Goal: Task Accomplishment & Management: Use online tool/utility

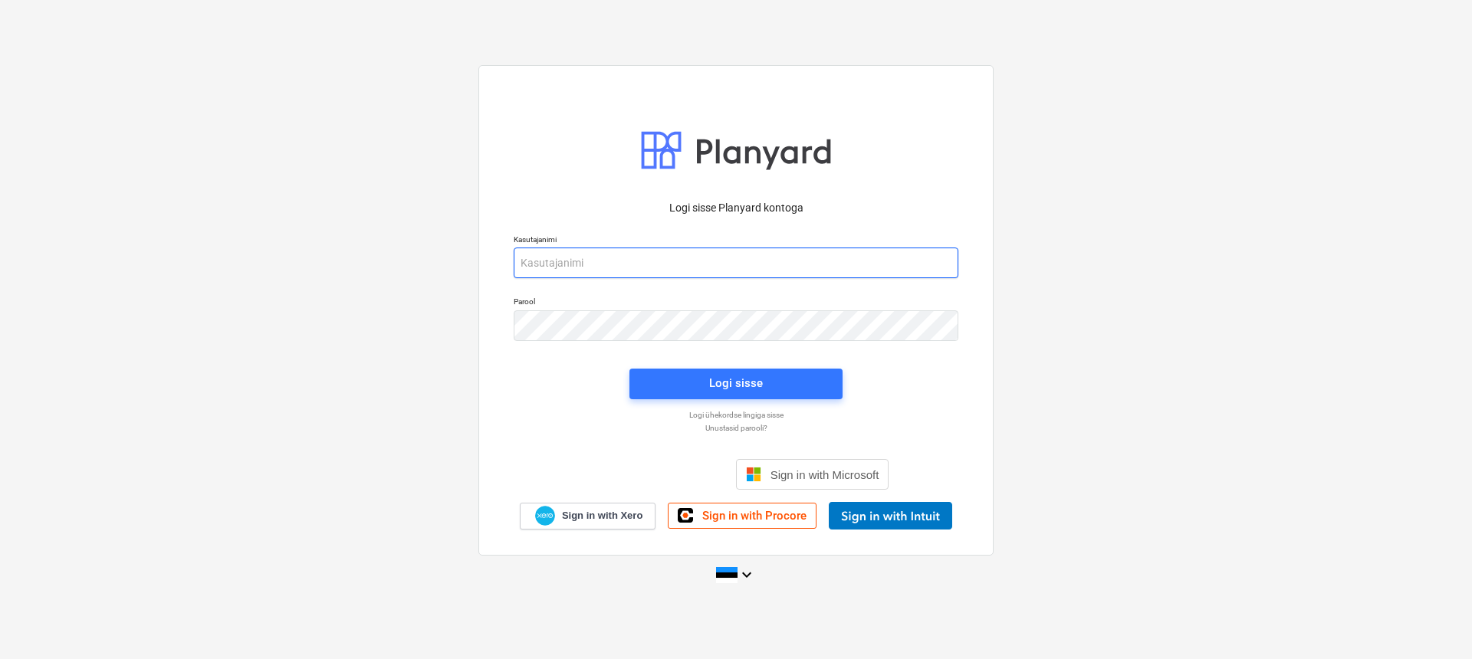
click at [679, 264] on input "email" at bounding box center [736, 263] width 445 height 31
type input "[EMAIL_ADDRESS][DOMAIN_NAME]"
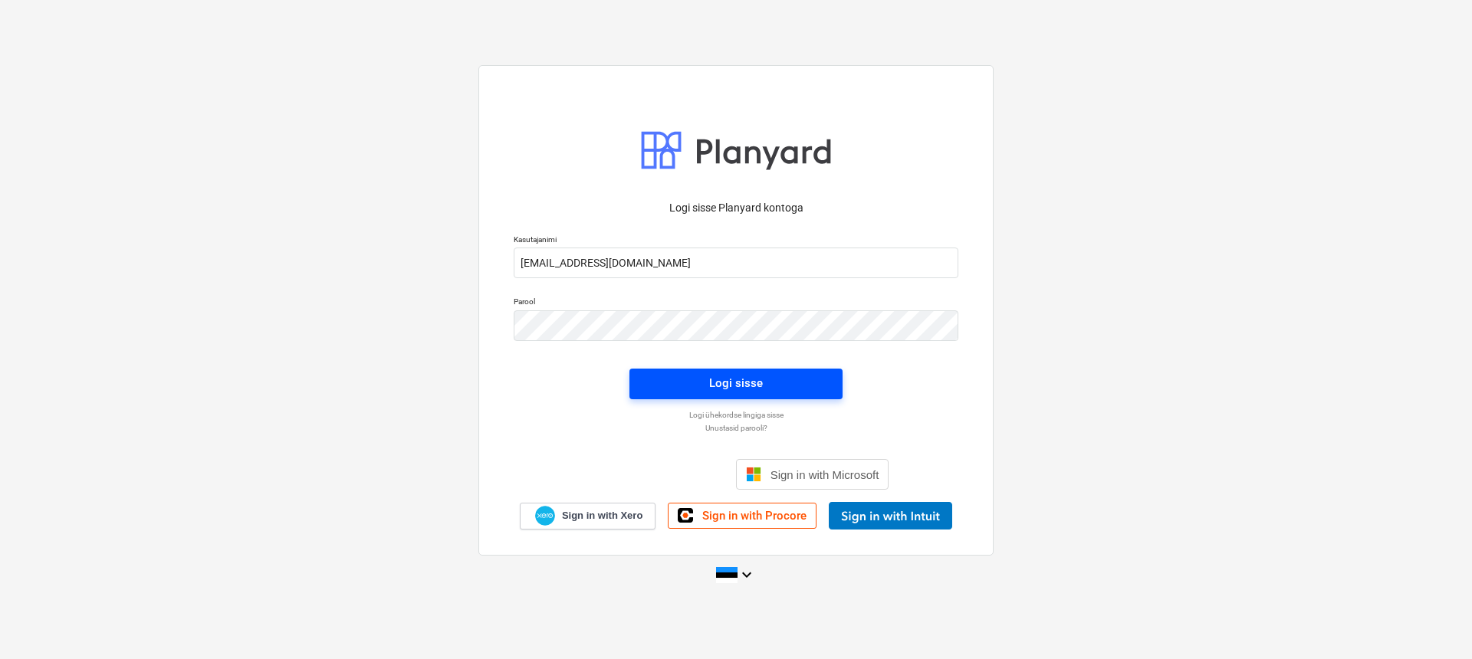
click at [699, 372] on button "Logi sisse" at bounding box center [736, 384] width 213 height 31
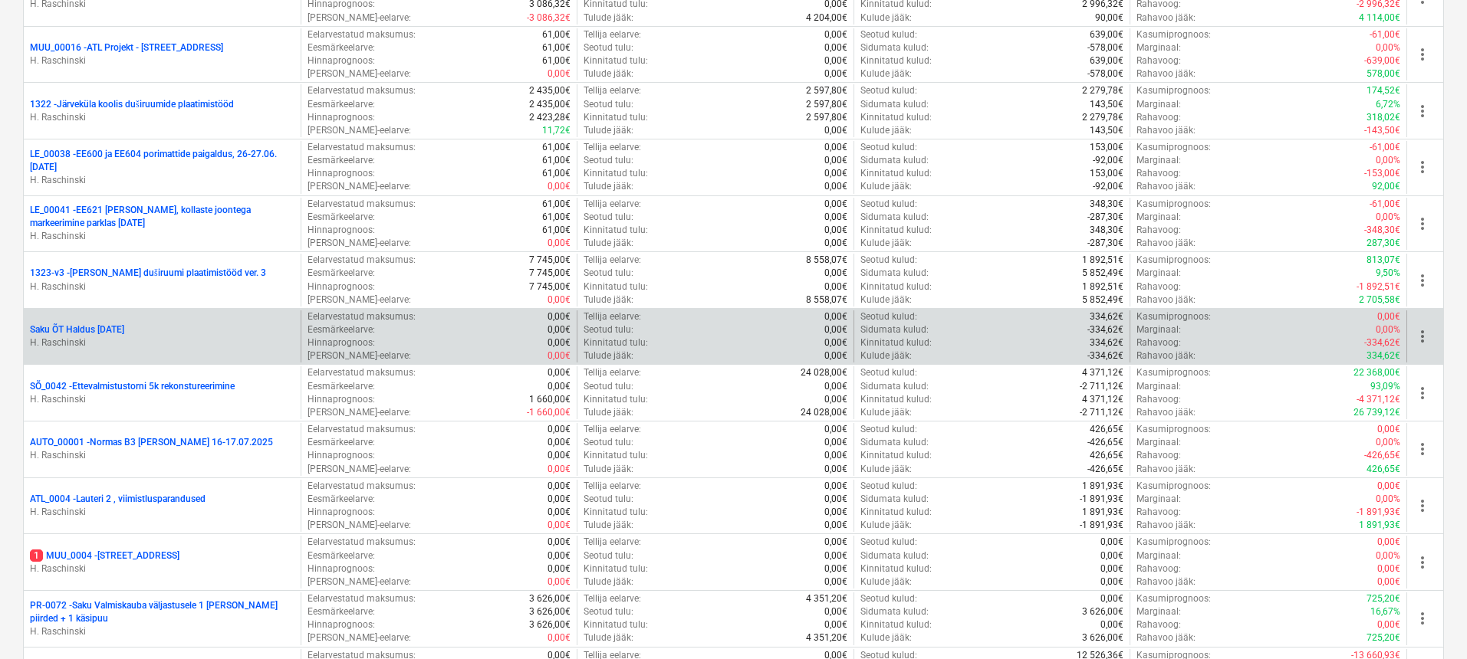
click at [112, 328] on p "Saku ÕT Haldus [DATE]" at bounding box center [77, 330] width 94 height 13
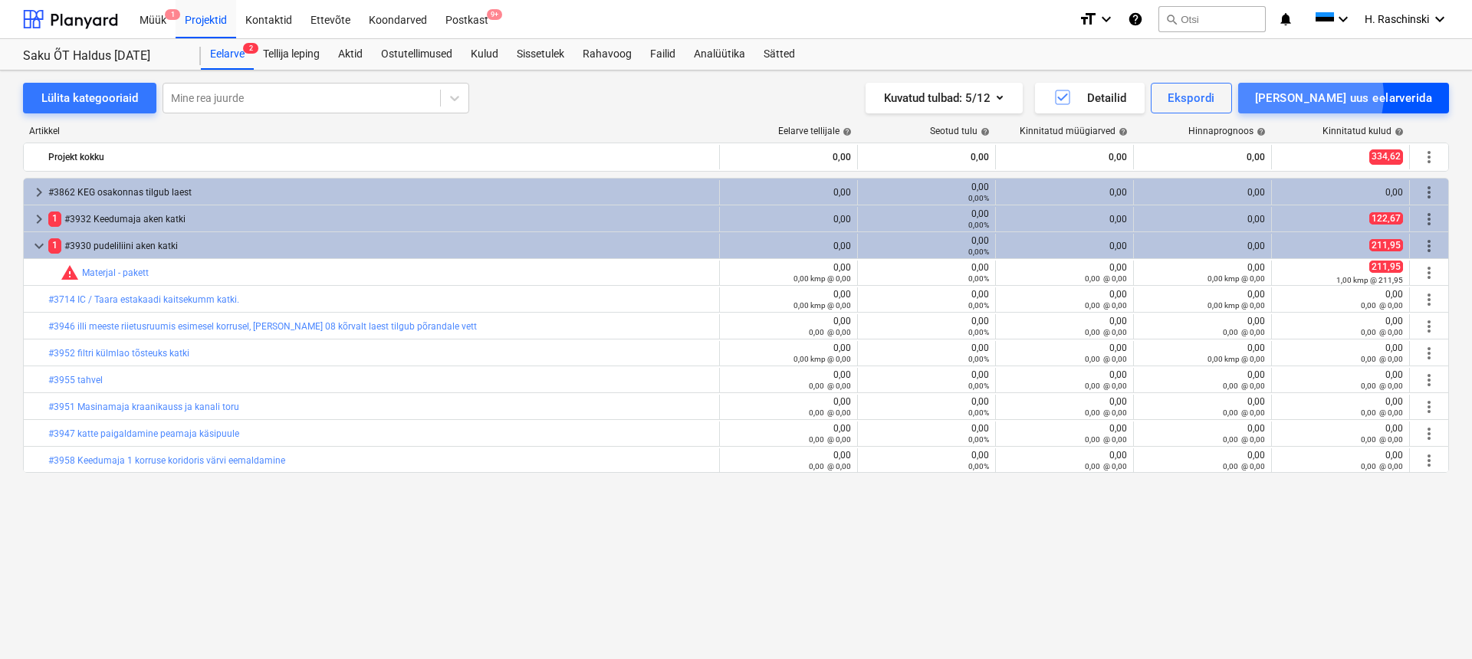
click at [1374, 96] on div "[PERSON_NAME] uus eelarverida" at bounding box center [1343, 98] width 177 height 20
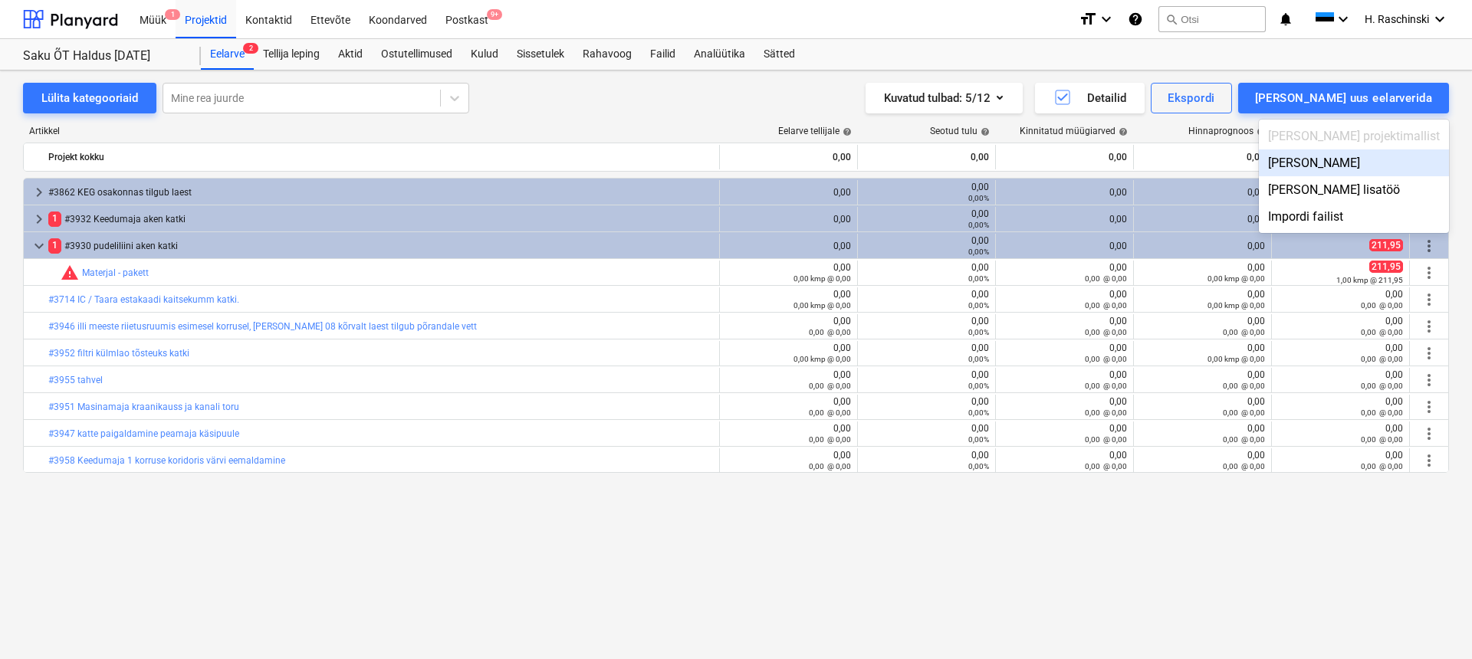
click at [1367, 155] on div "[PERSON_NAME]" at bounding box center [1354, 163] width 190 height 27
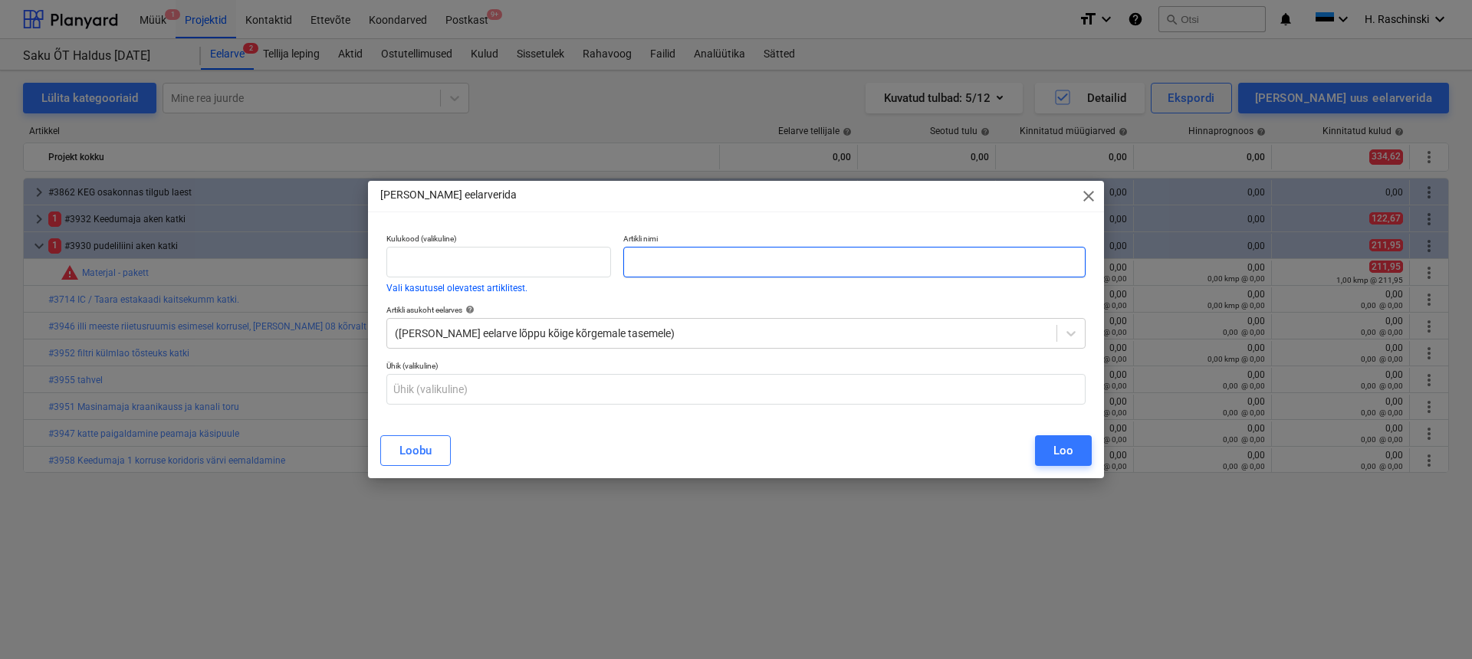
click at [936, 262] on input "text" at bounding box center [854, 262] width 462 height 31
paste input "#3968 põrandaküte piiksub peamaja 1 korruse kapis"
type input "#3968 põrandaküte piiksub peamaja 1 korruse kapis"
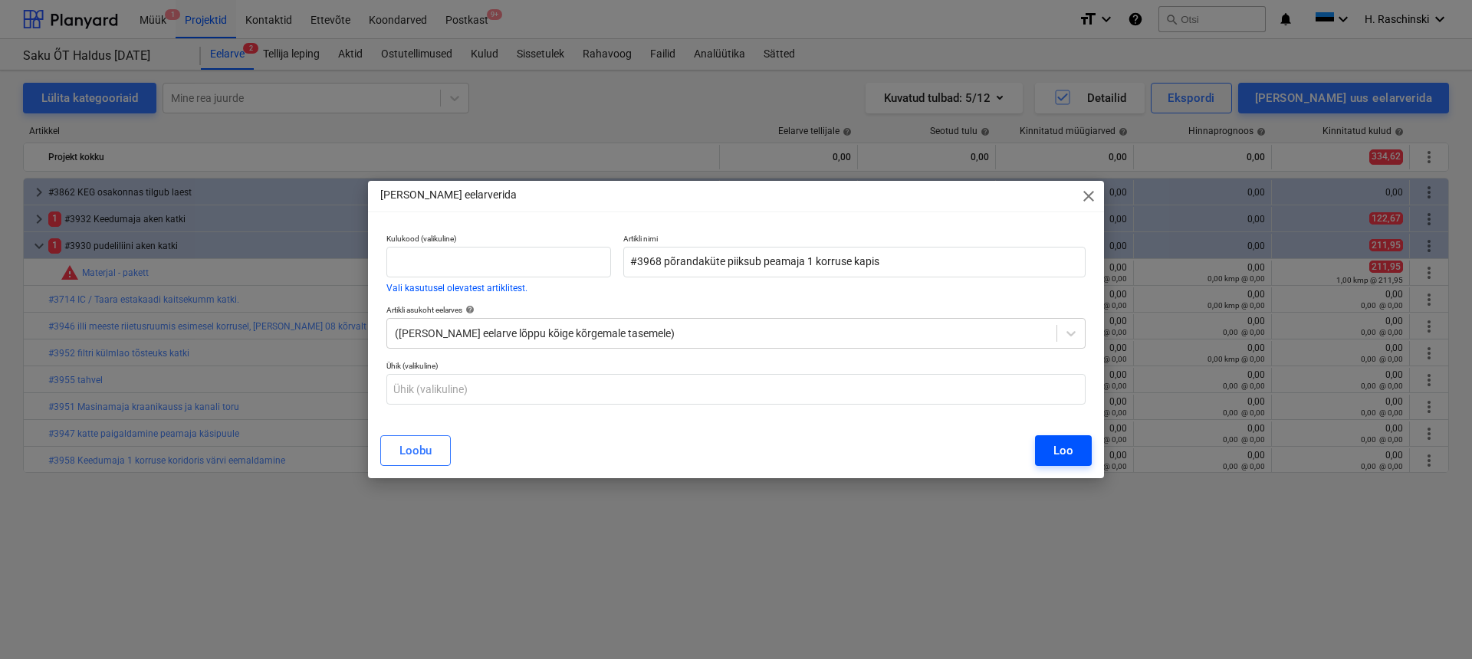
click at [1054, 452] on div "Loo" at bounding box center [1064, 451] width 20 height 20
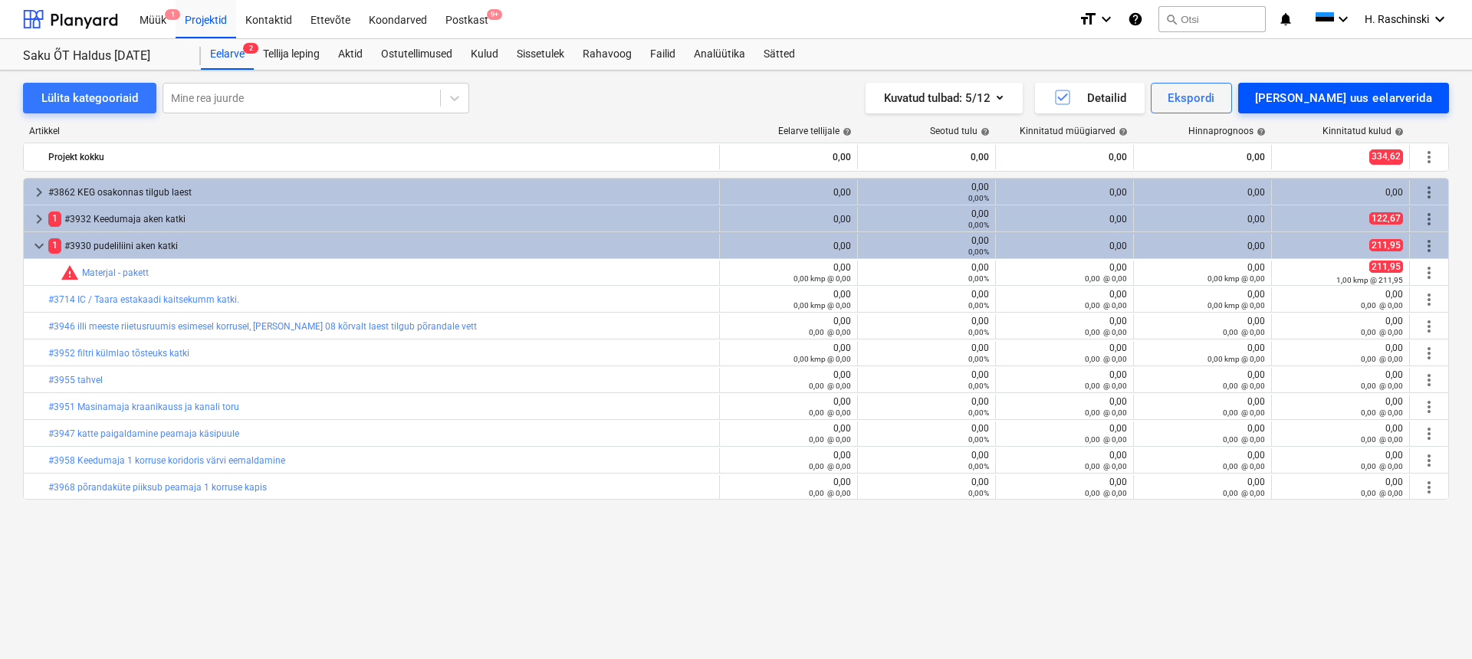
click at [1365, 96] on div "[PERSON_NAME] uus eelarverida" at bounding box center [1343, 98] width 177 height 20
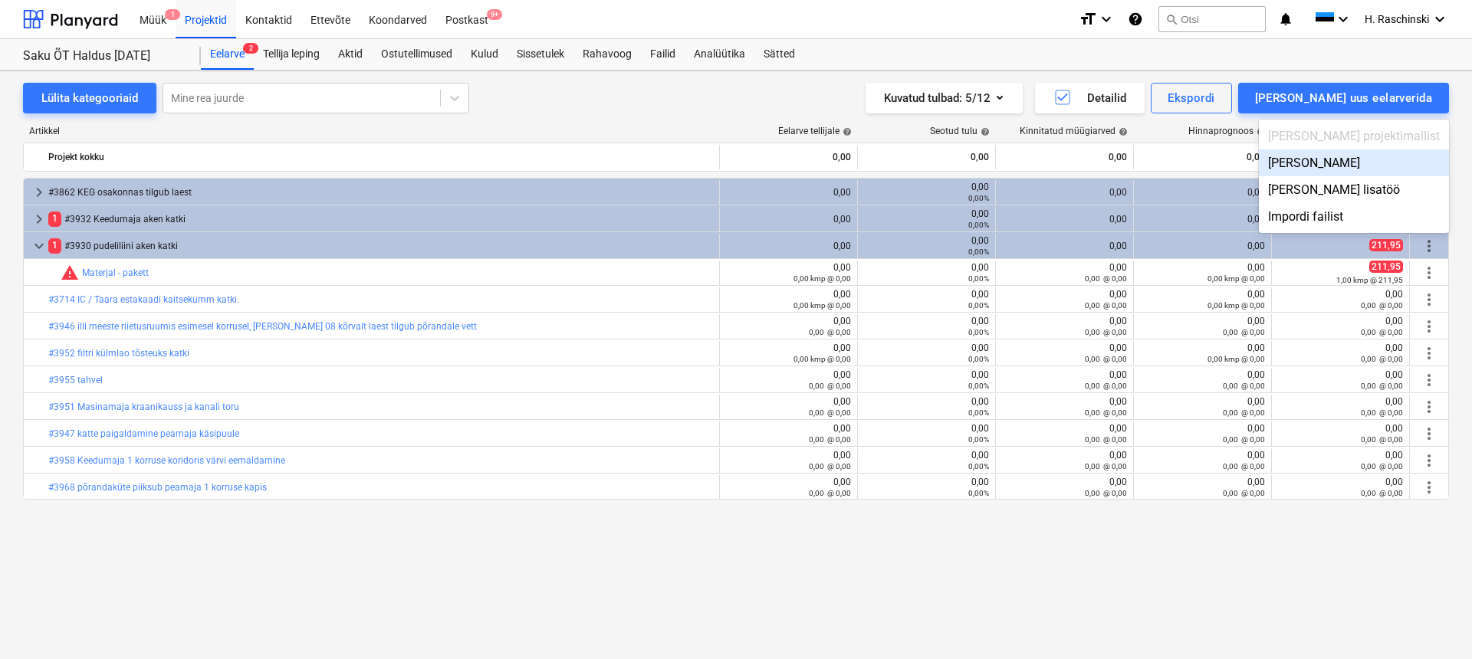
click at [1342, 163] on div "[PERSON_NAME]" at bounding box center [1354, 163] width 190 height 27
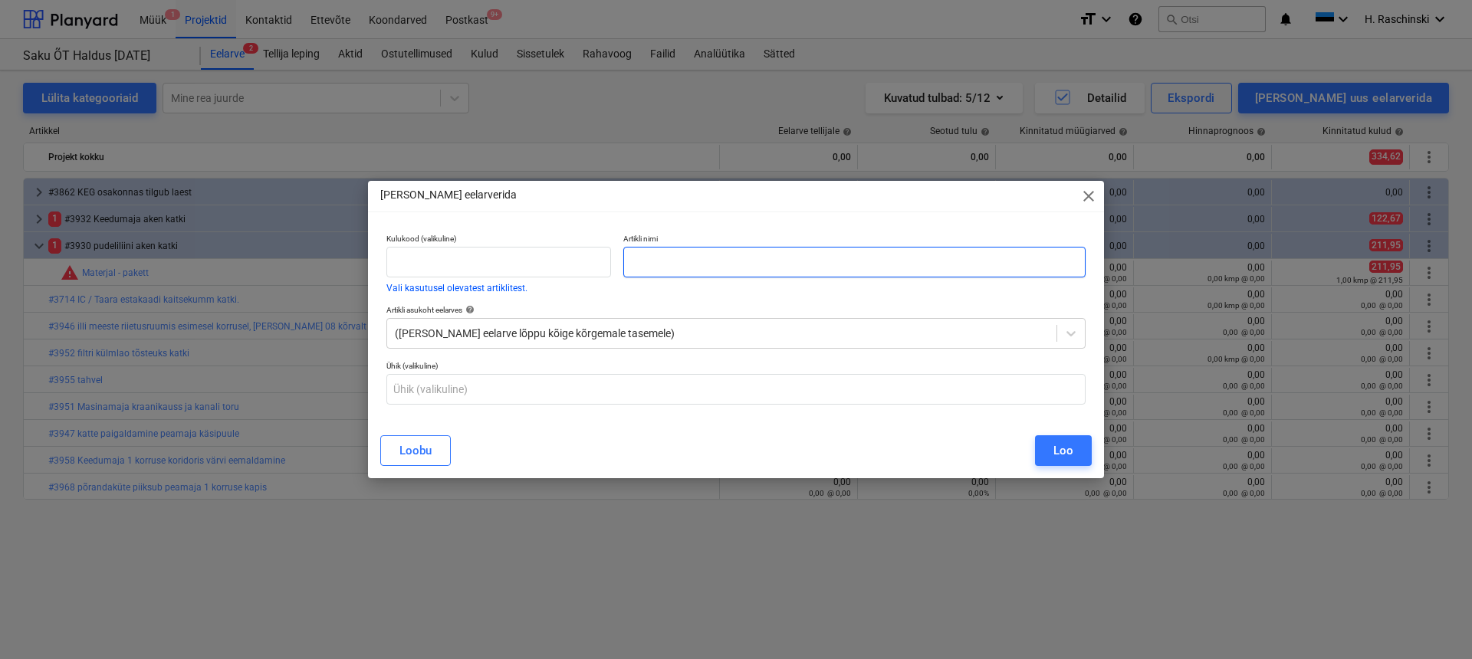
click at [923, 260] on input "text" at bounding box center [854, 262] width 462 height 31
paste input "#3962 Sööla köögis plaadid [GEOGRAPHIC_DATA]"
type input "#3962 Sööla köögis plaadid [GEOGRAPHIC_DATA]"
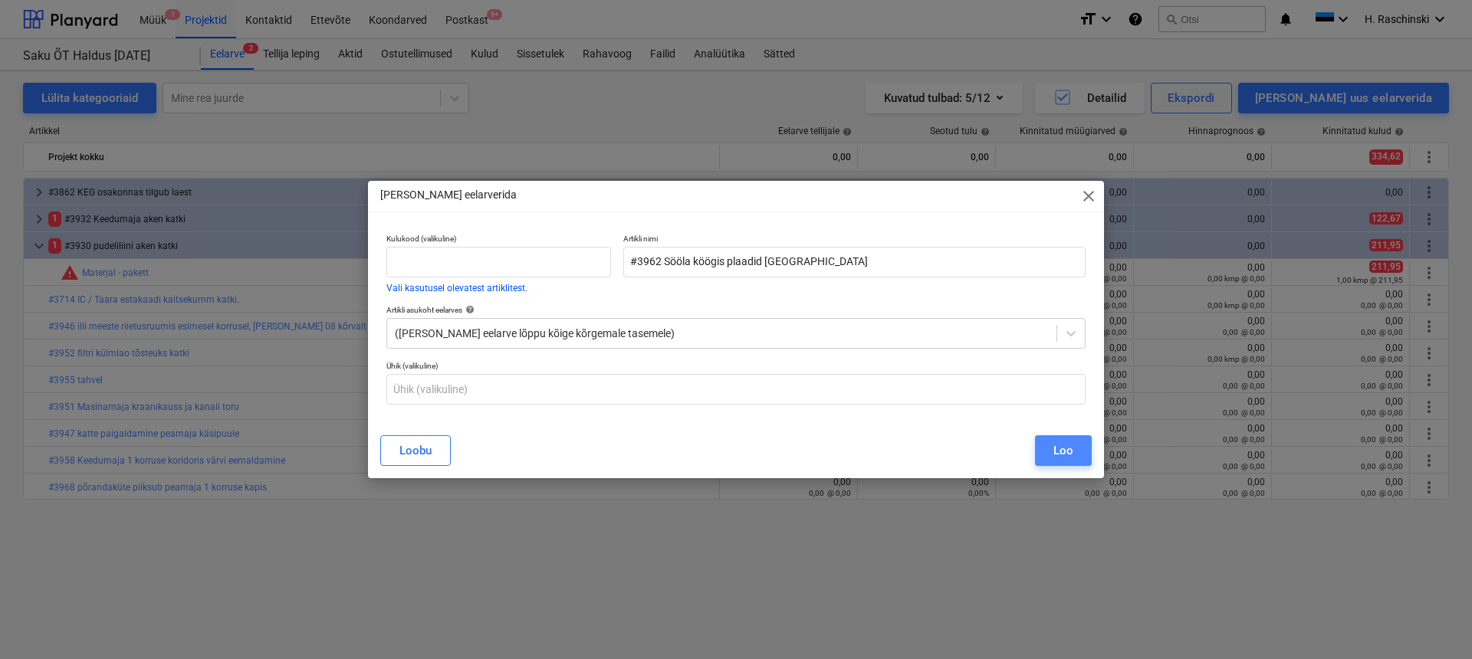
click at [1056, 449] on div "Loo" at bounding box center [1064, 451] width 20 height 20
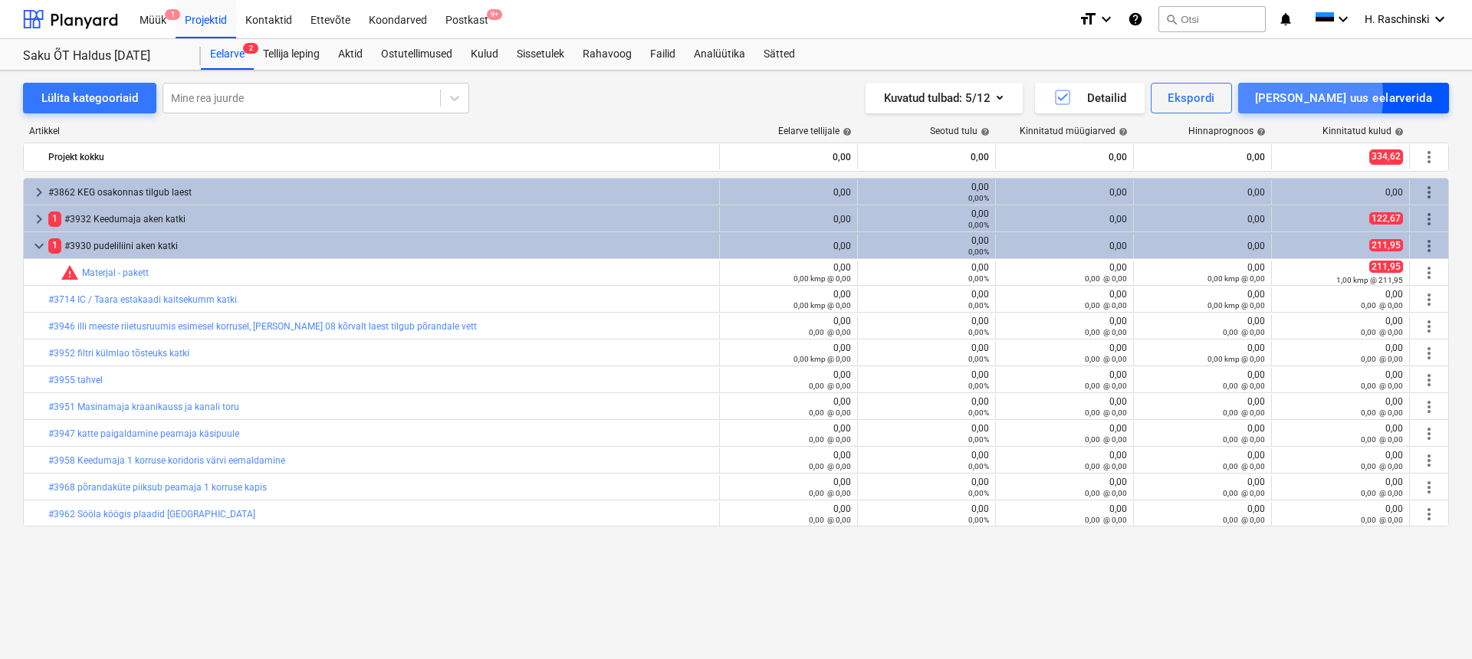
click at [1321, 97] on button "[PERSON_NAME] uus eelarverida" at bounding box center [1343, 98] width 211 height 31
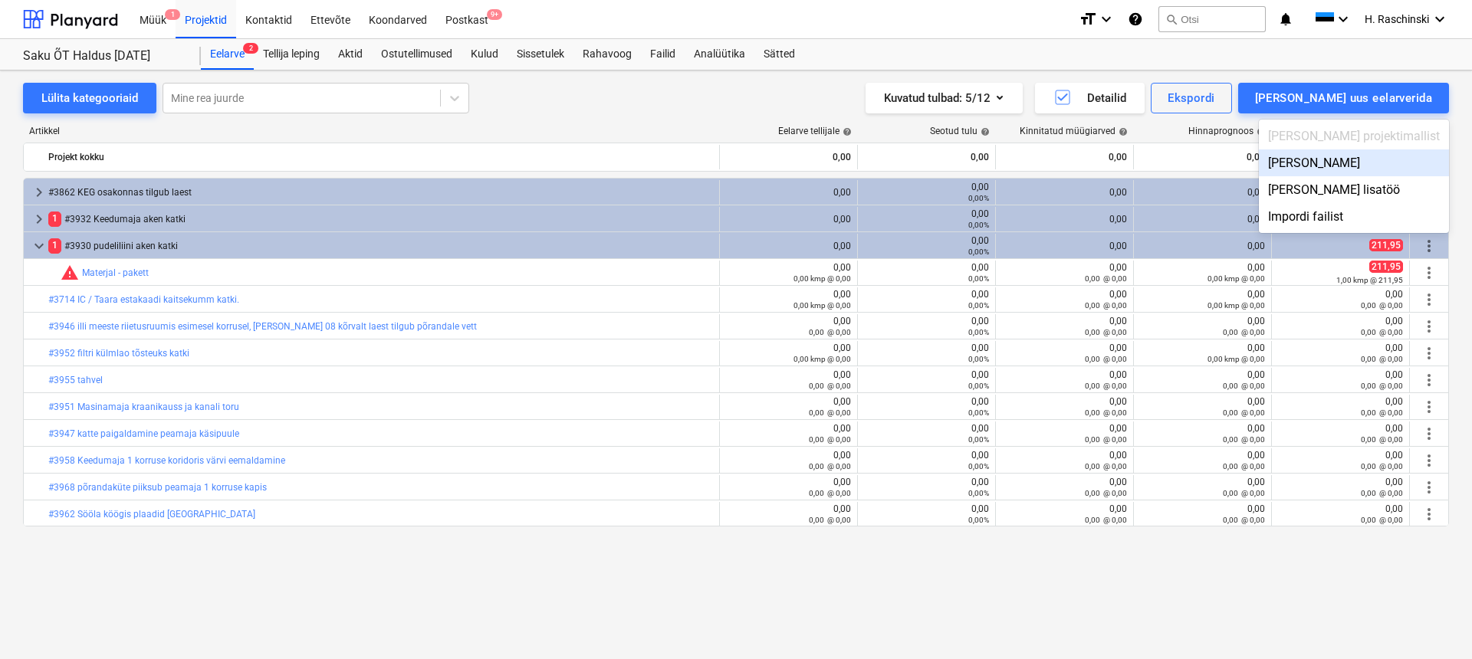
click at [1368, 163] on div "[PERSON_NAME]" at bounding box center [1354, 163] width 190 height 27
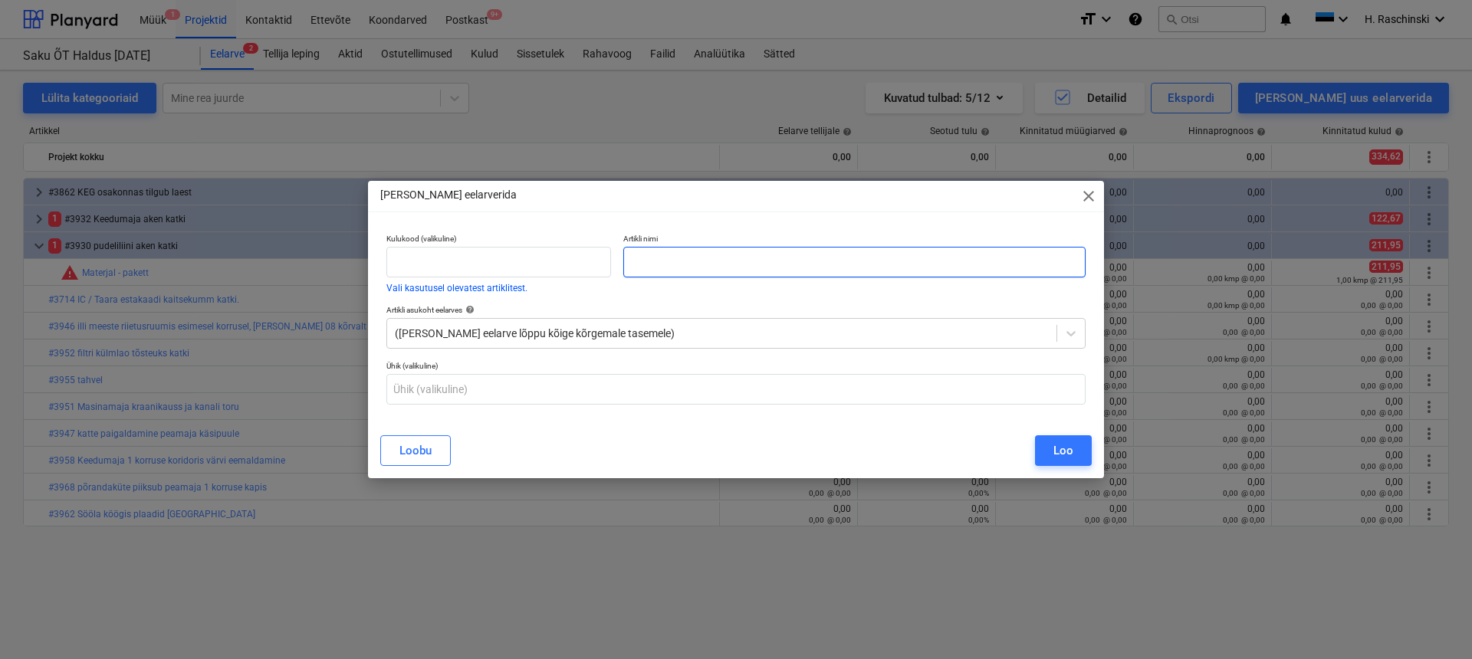
click at [960, 258] on input "text" at bounding box center [854, 262] width 462 height 31
paste input "#3961 Keedumaja tagumise trepikoja aken"
type input "#3961 Keedumaja tagumise trepikoja aken"
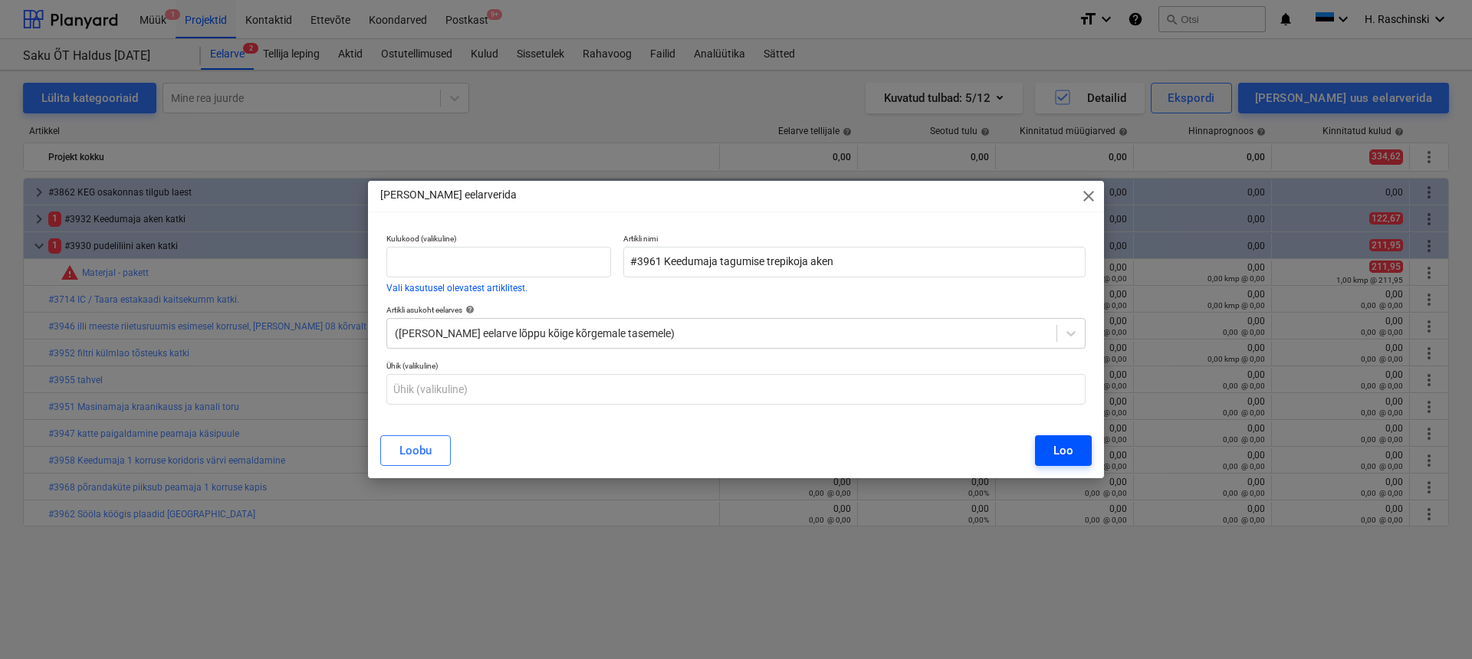
click at [1077, 454] on button "Loo" at bounding box center [1063, 451] width 57 height 31
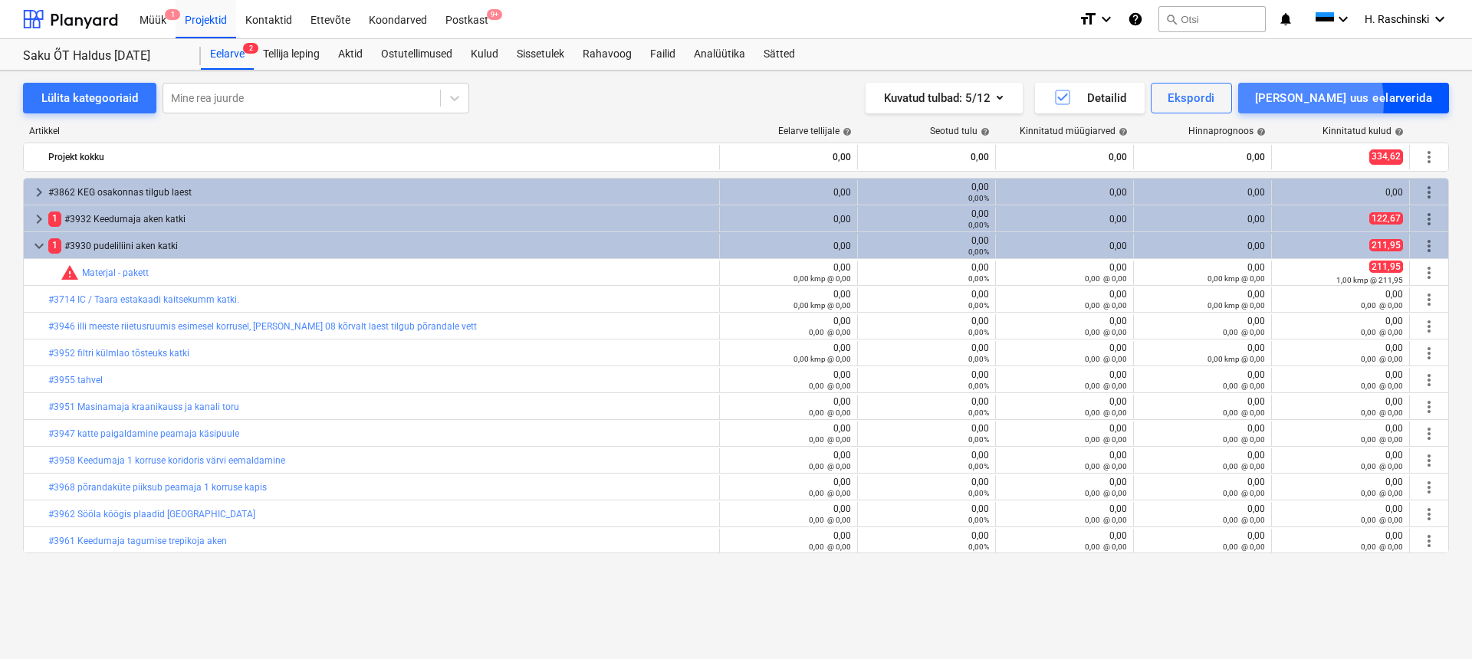
click at [1348, 101] on div "[PERSON_NAME] uus eelarverida" at bounding box center [1343, 98] width 177 height 20
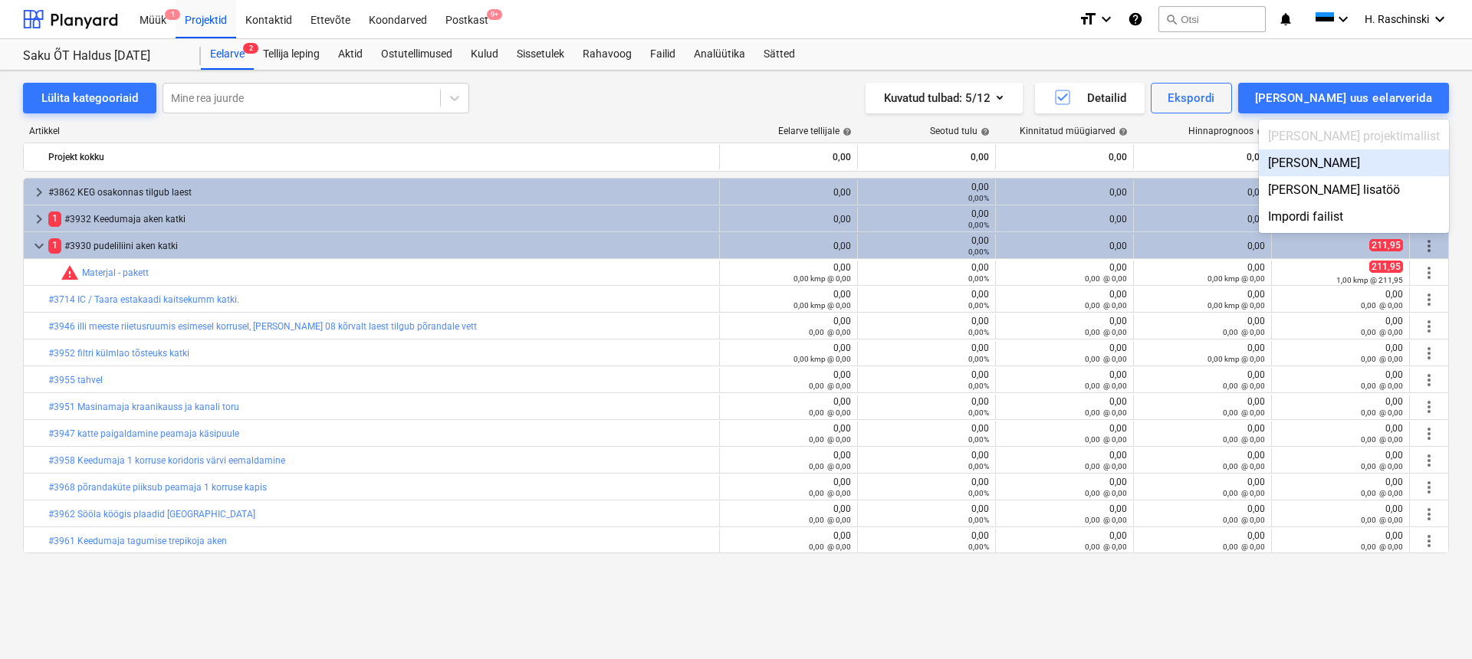
click at [1364, 172] on div "[PERSON_NAME]" at bounding box center [1354, 163] width 190 height 27
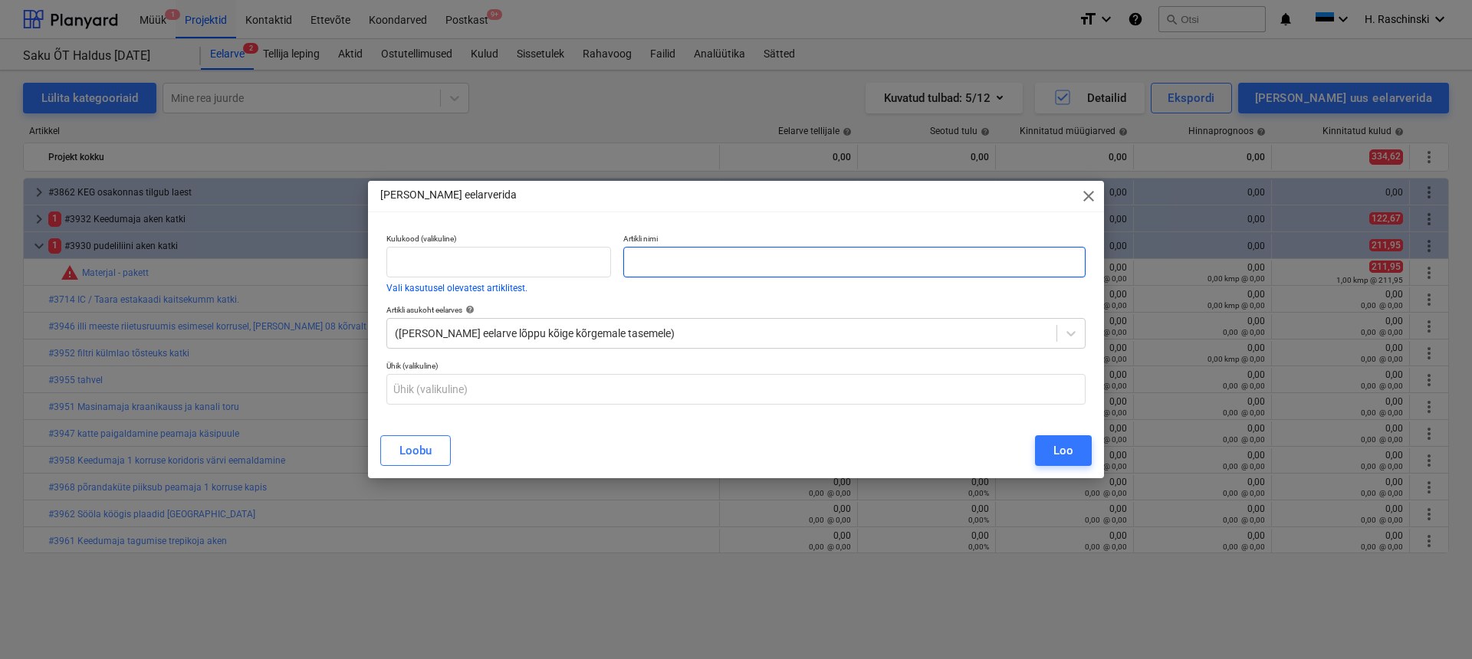
click at [906, 268] on input "text" at bounding box center [854, 262] width 462 height 31
paste input "palun vahetada. võimalusel panna kodeeritav [PERSON_NAME]"
drag, startPoint x: 893, startPoint y: 261, endPoint x: 761, endPoint y: 323, distance: 146.5
click at [617, 241] on div "Artikli [PERSON_NAME] vahetada. võimalusel panna kodeeritav [PERSON_NAME]" at bounding box center [854, 263] width 475 height 71
paste input "#3889 logistikamaja 2. korruse koridori ukse lukk katki"
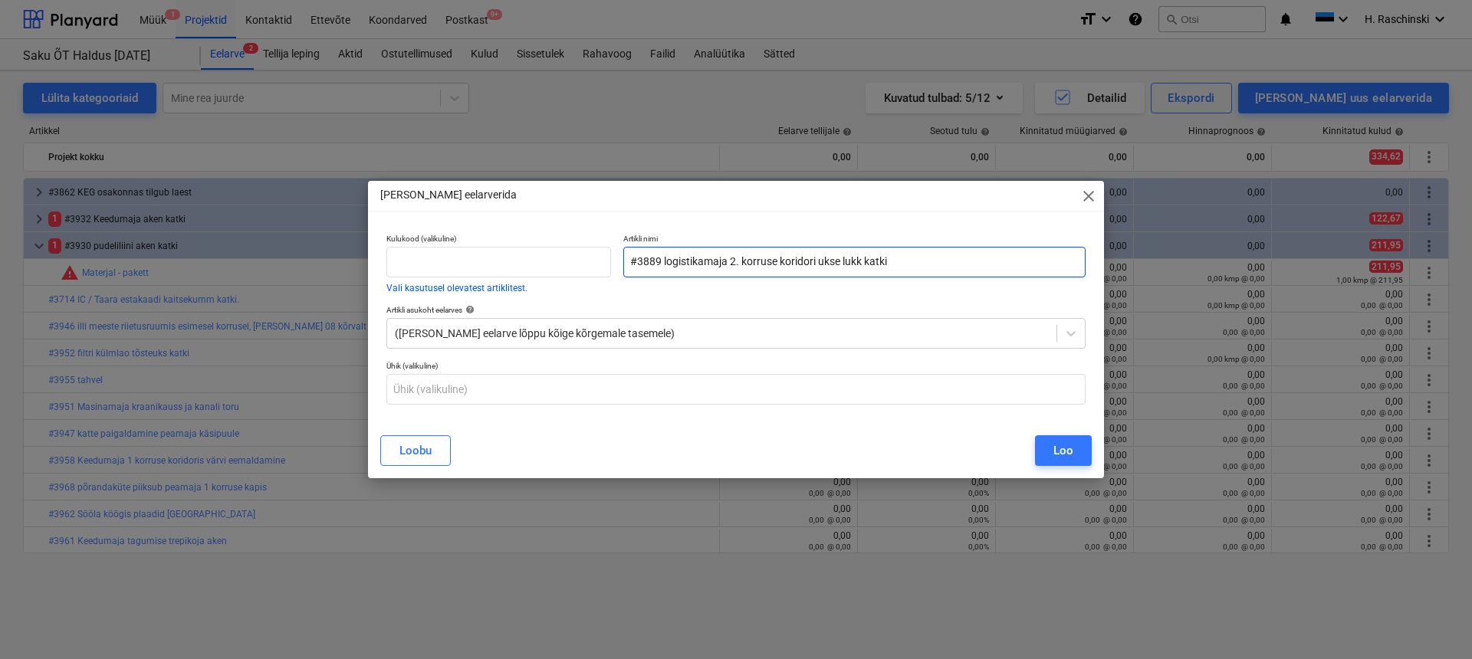
type input "#3889 logistikamaja 2. korruse koridori ukse lukk katki"
click at [1052, 449] on button "Loo" at bounding box center [1063, 451] width 57 height 31
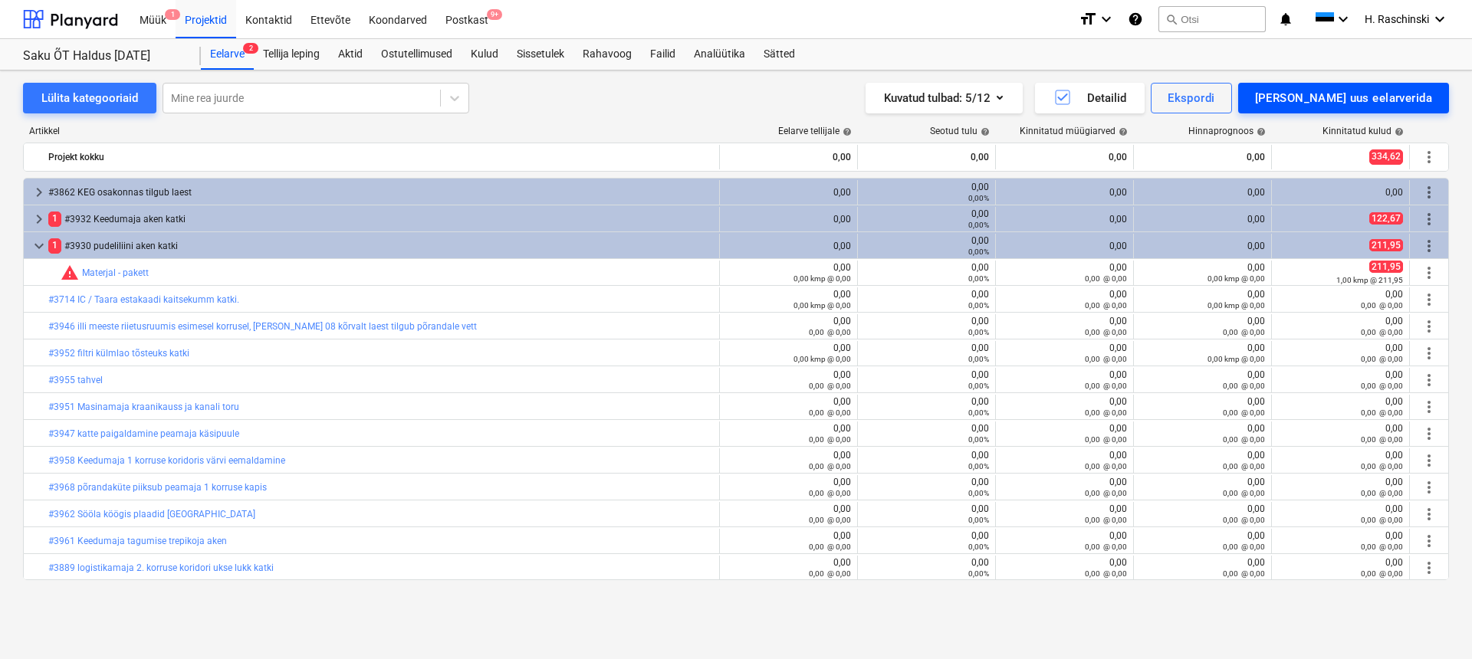
click at [1334, 100] on div "[PERSON_NAME] uus eelarverida" at bounding box center [1343, 98] width 177 height 20
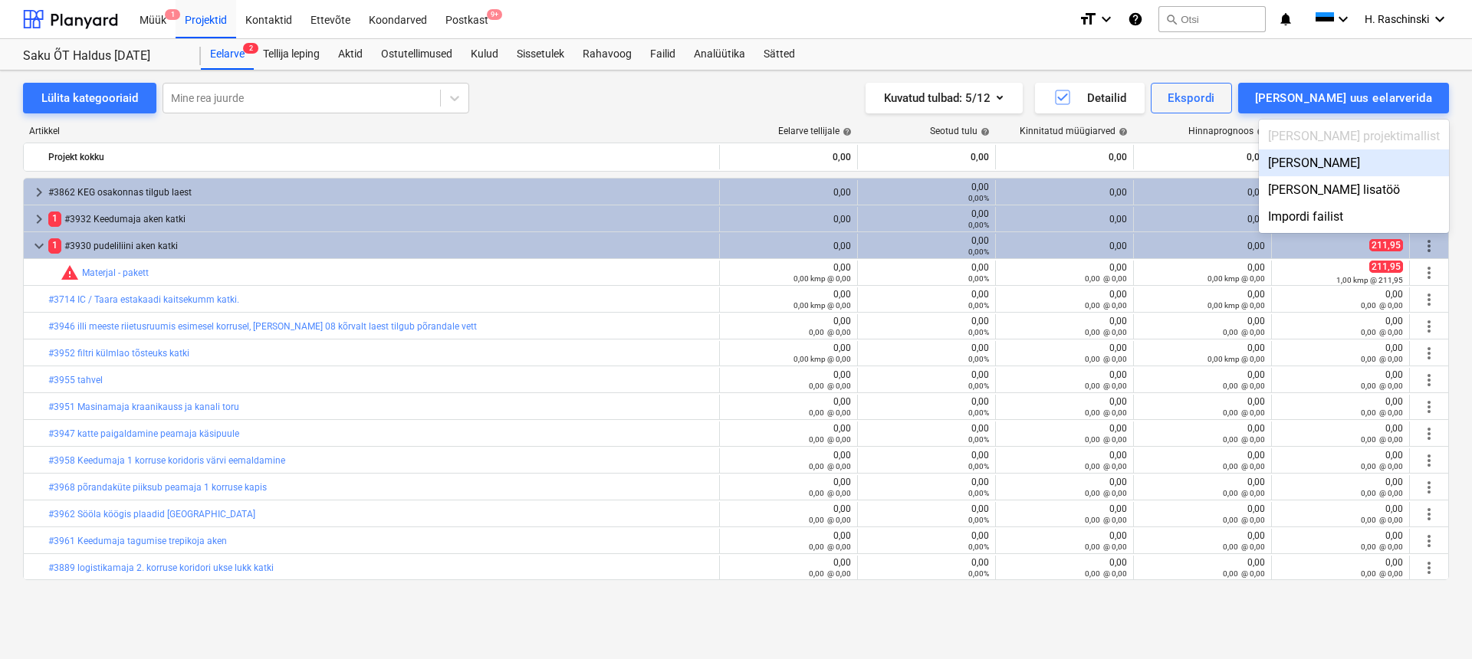
click at [1344, 169] on div "[PERSON_NAME]" at bounding box center [1354, 163] width 190 height 27
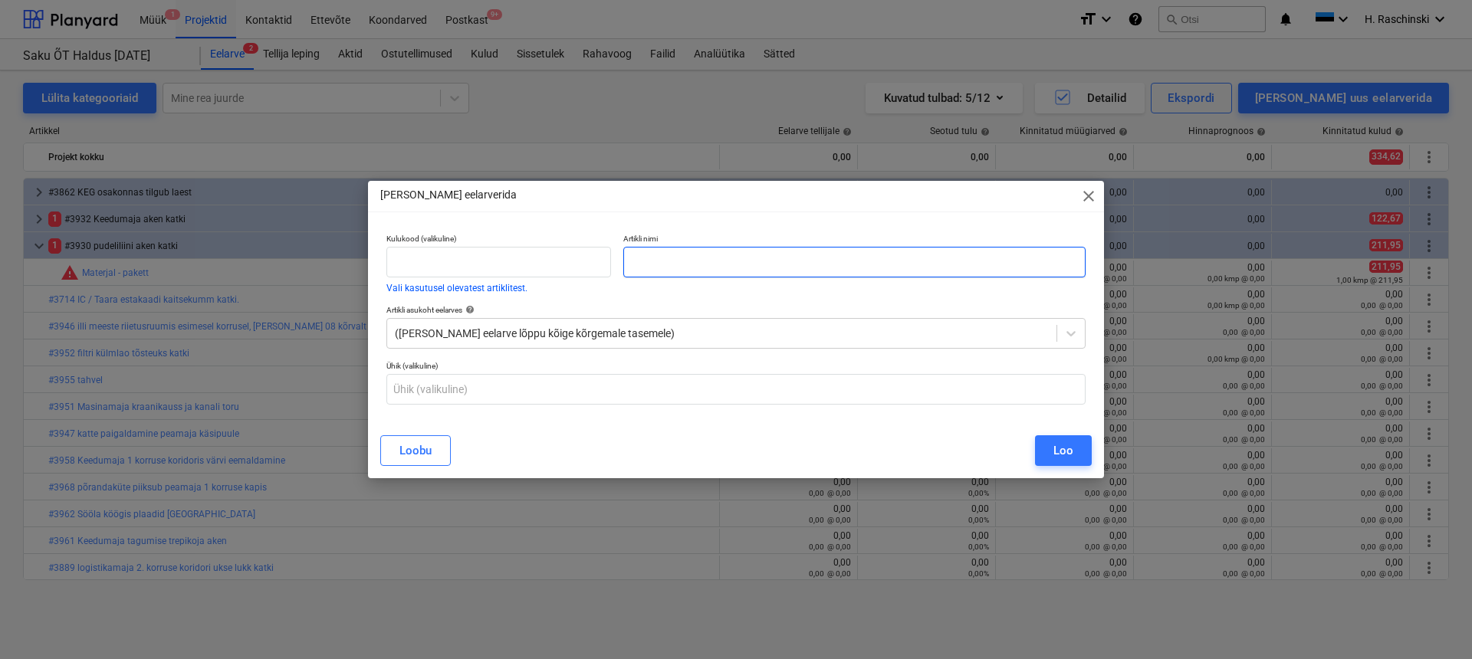
click at [777, 270] on input "text" at bounding box center [854, 262] width 462 height 31
paste input "#3929 trosside paigaldamine väljastuse piirdele"
type input "#3929 trosside paigaldamine väljastuse piirdele"
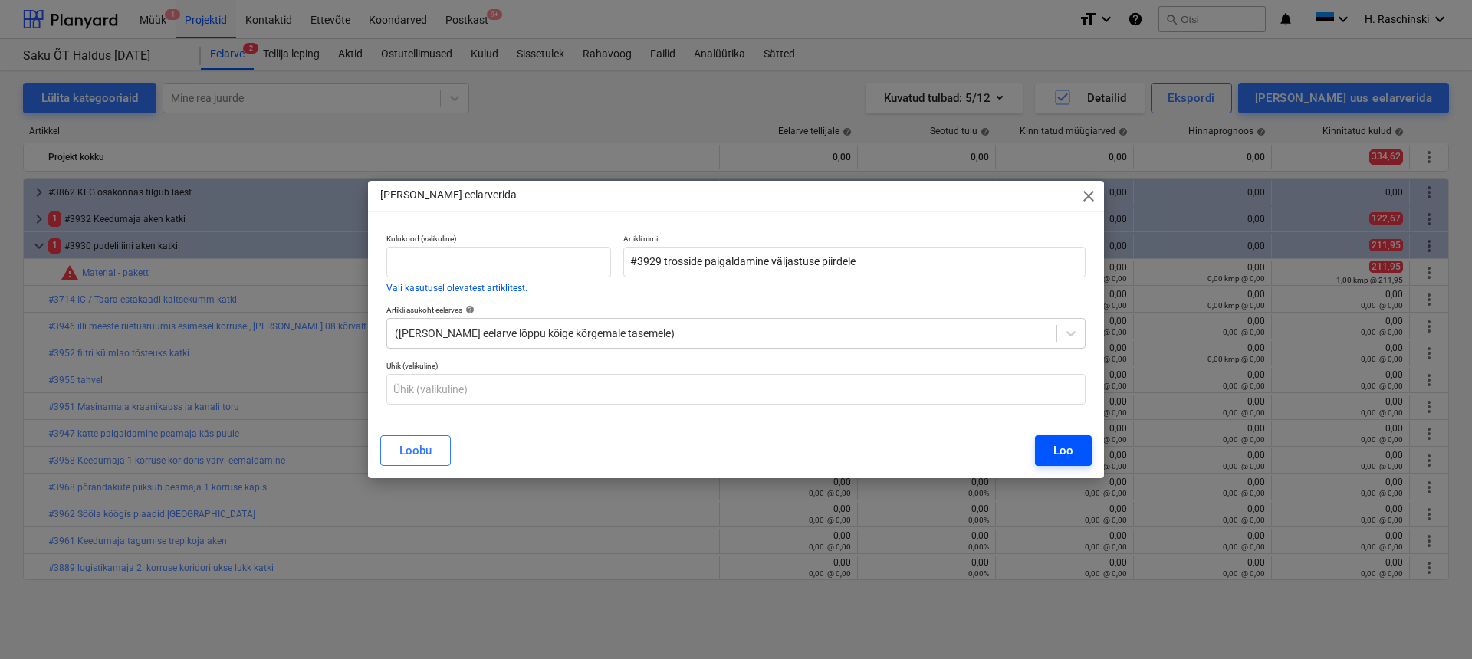
click at [1061, 443] on div "Loo" at bounding box center [1064, 451] width 20 height 20
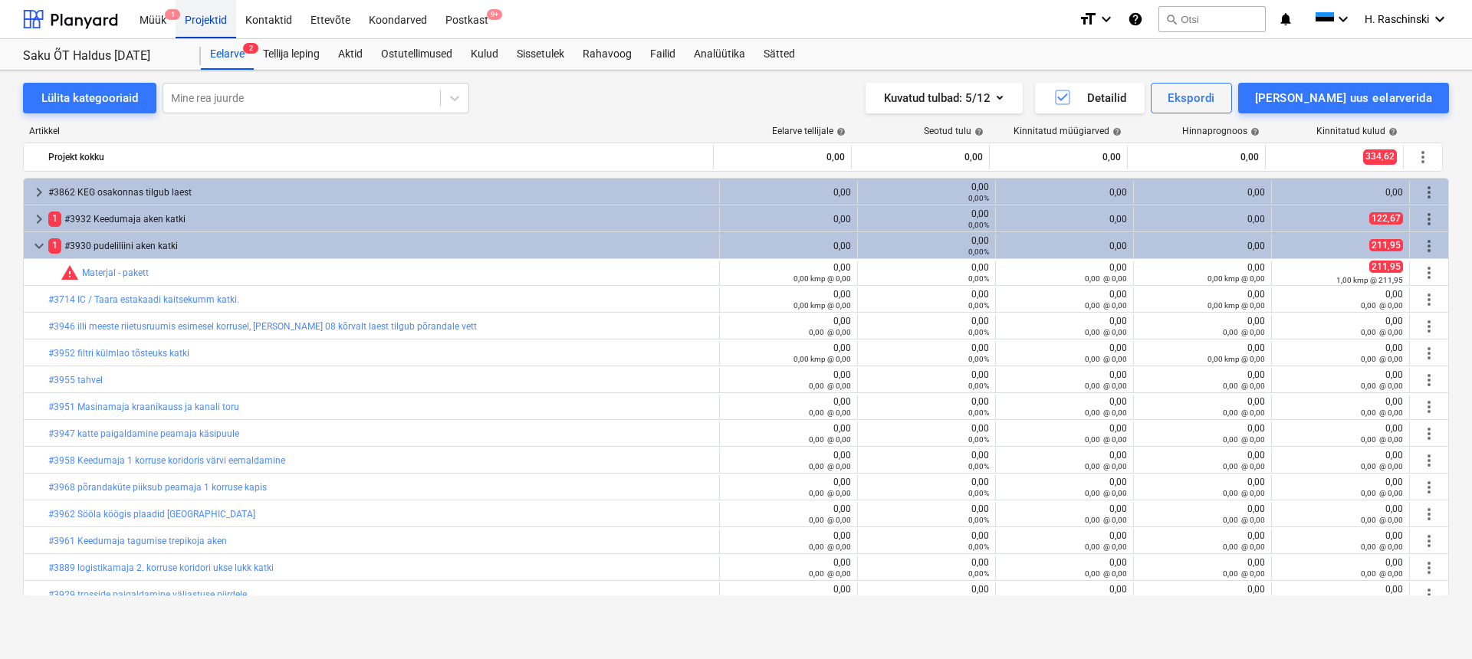
click at [214, 27] on div "Projektid" at bounding box center [206, 18] width 61 height 39
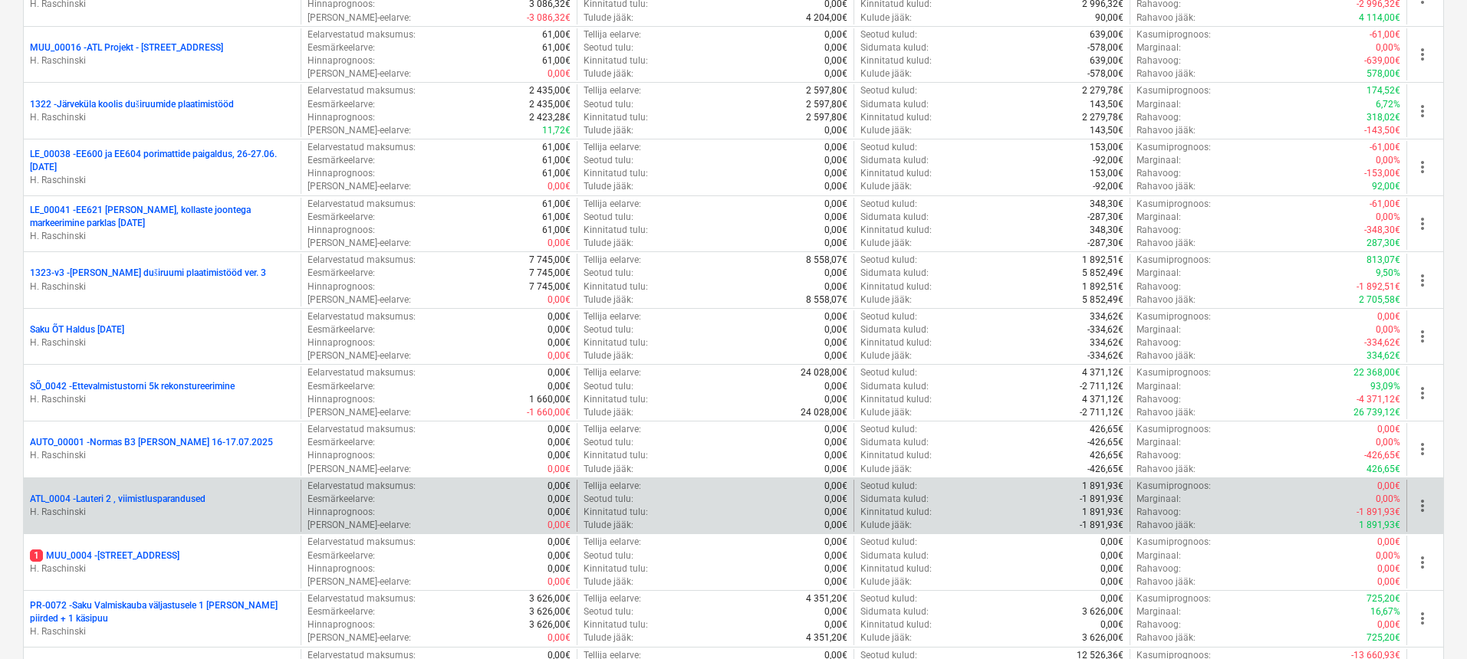
scroll to position [1521, 0]
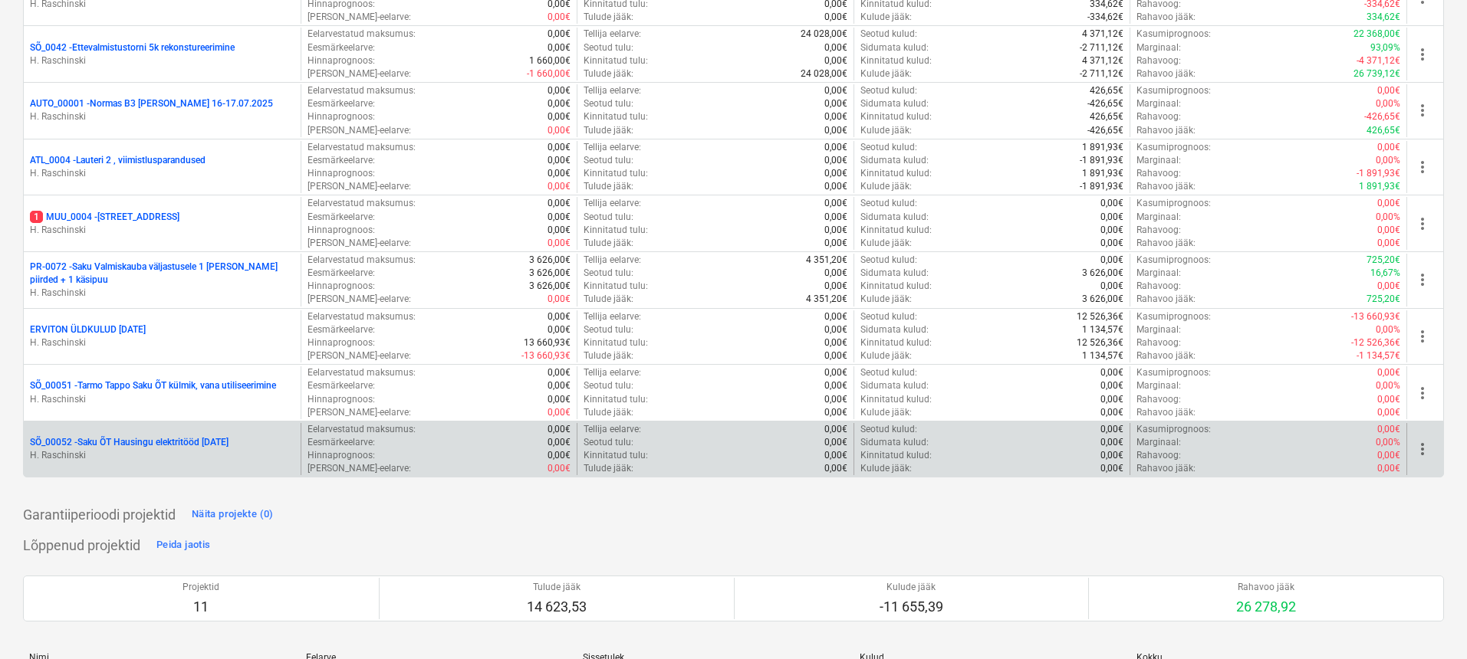
click at [172, 443] on p "SÕ_00052 - Saku ÕT Hausingu elektritööd [DATE]" at bounding box center [129, 442] width 199 height 13
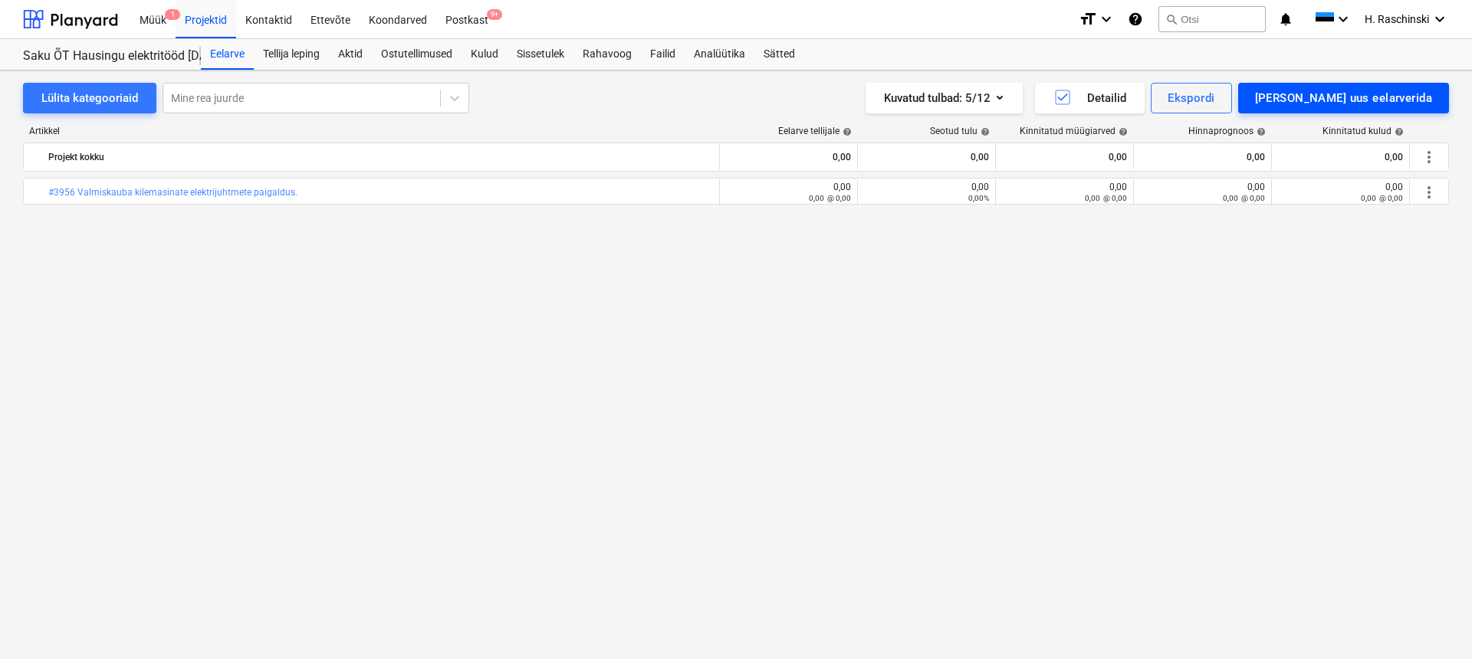
click at [1343, 97] on div "[PERSON_NAME] uus eelarverida" at bounding box center [1343, 98] width 177 height 20
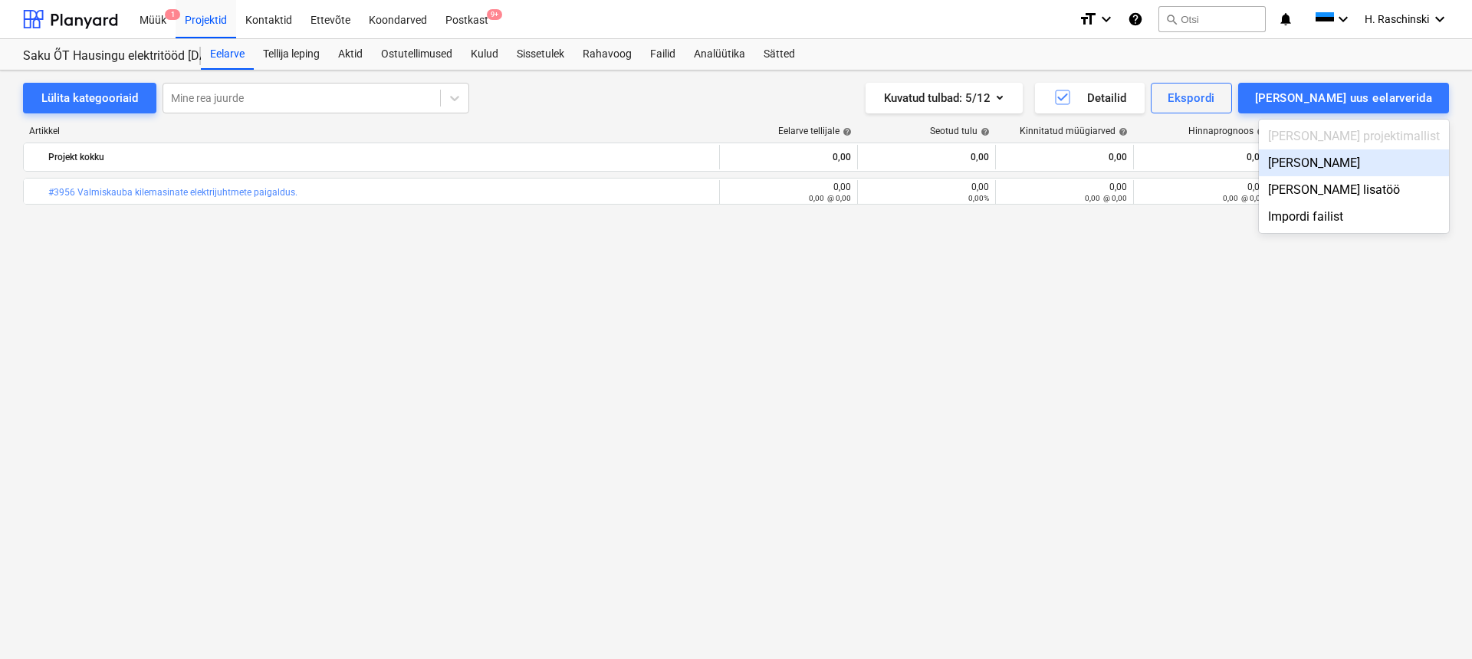
click at [1364, 156] on div "[PERSON_NAME]" at bounding box center [1354, 163] width 190 height 27
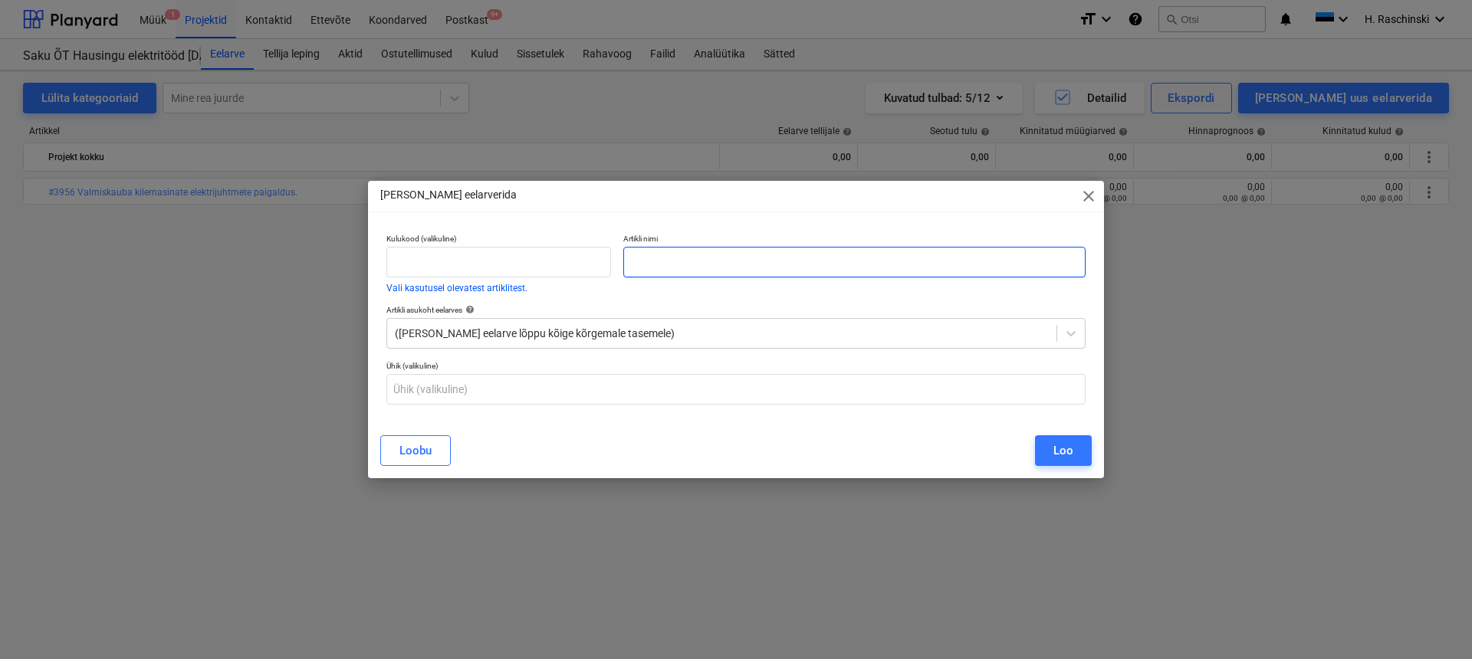
click at [856, 262] on input "text" at bounding box center [854, 262] width 462 height 31
paste input "#3939 oo27100 Protsessi jsk. separaatori torulaua juures ei põle valgustus,sega…"
type input "#3939 oo27100 Protsessi jsk. separaatori torulaua juures ei põle valgustus,sega…"
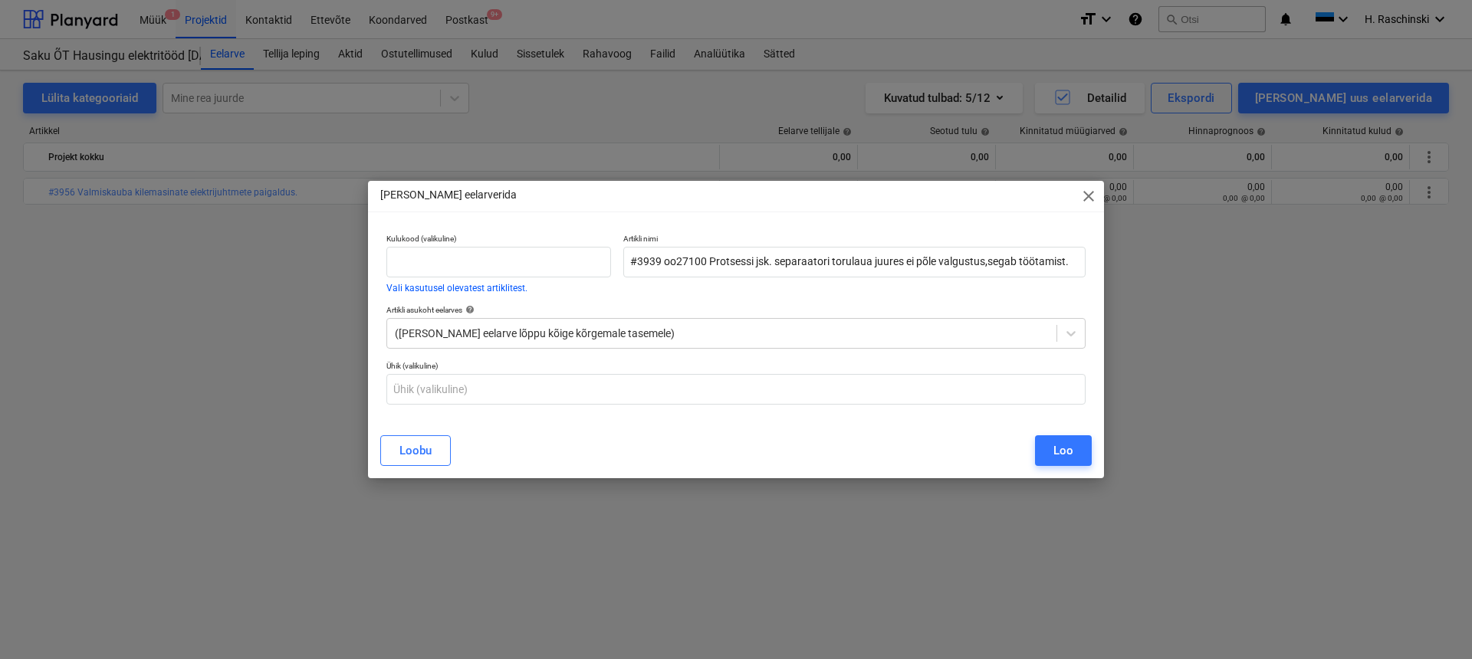
click at [1060, 441] on div "Loo" at bounding box center [1064, 451] width 20 height 20
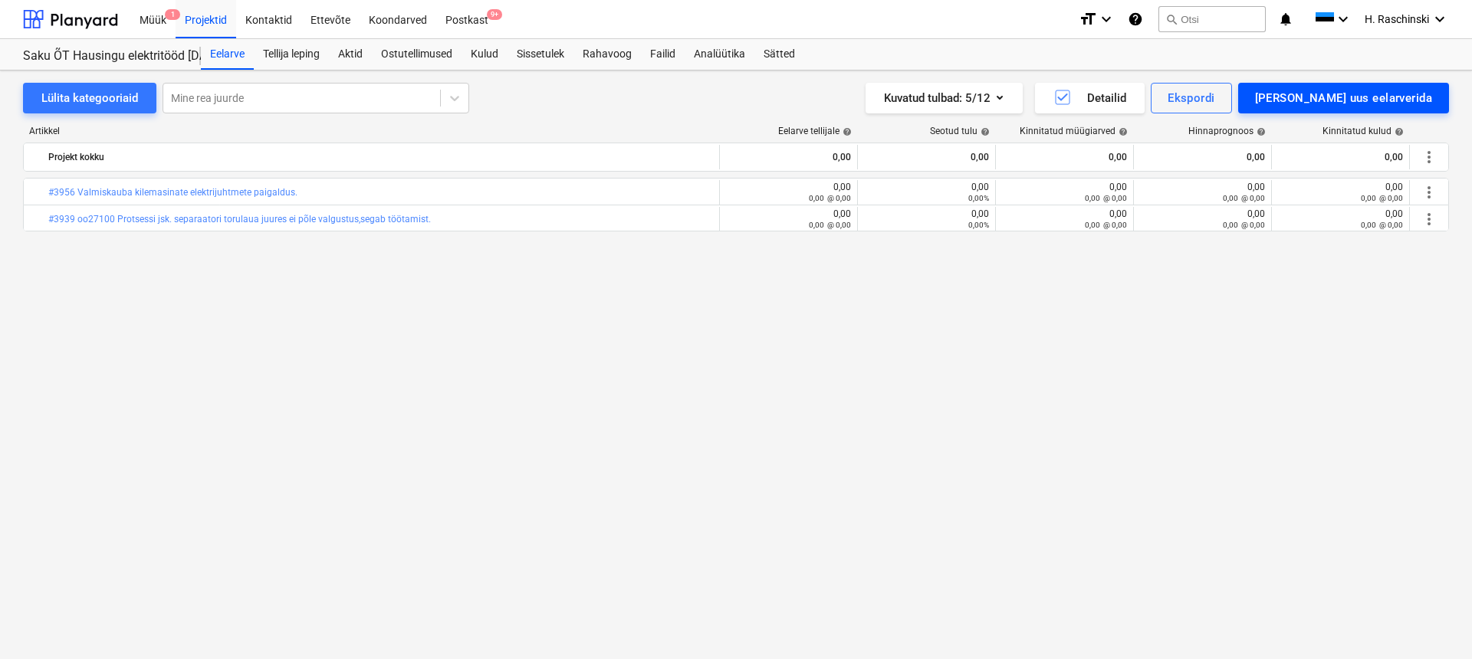
click at [1333, 104] on div "[PERSON_NAME] uus eelarverida" at bounding box center [1343, 98] width 177 height 20
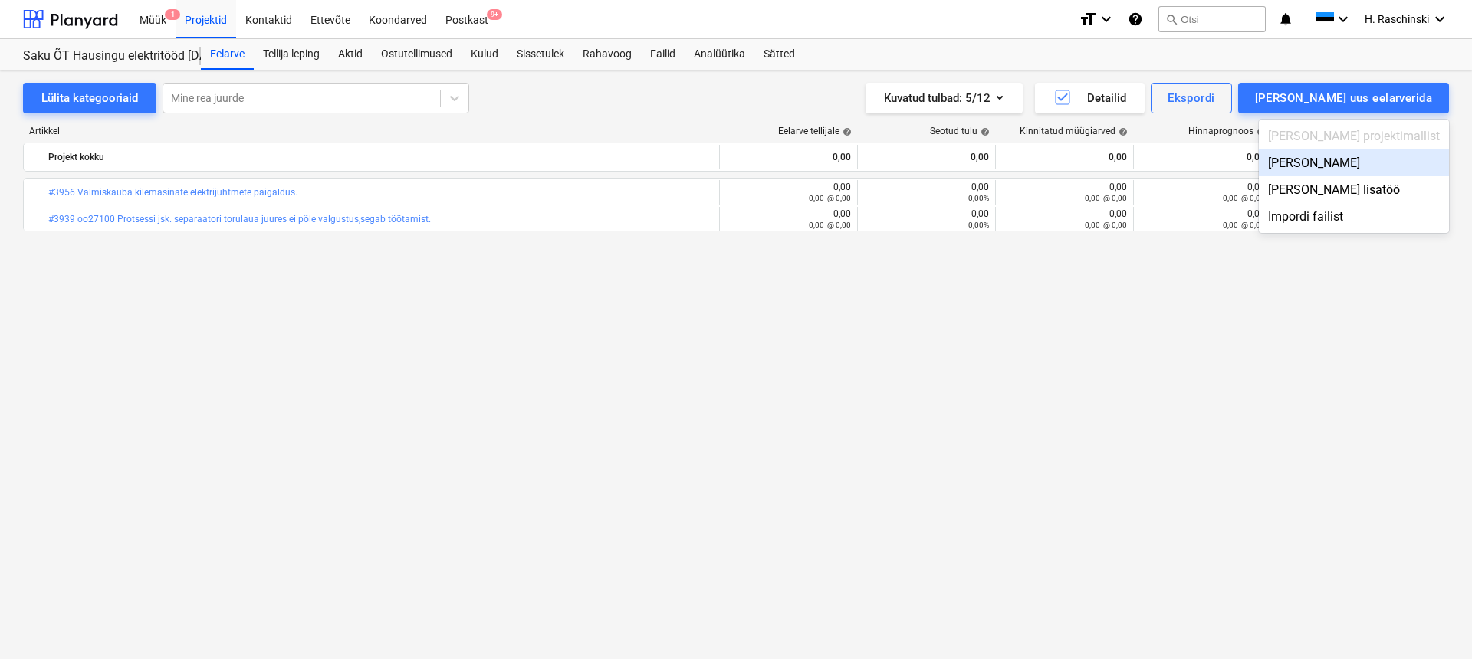
click at [1338, 166] on div "[PERSON_NAME]" at bounding box center [1354, 163] width 190 height 27
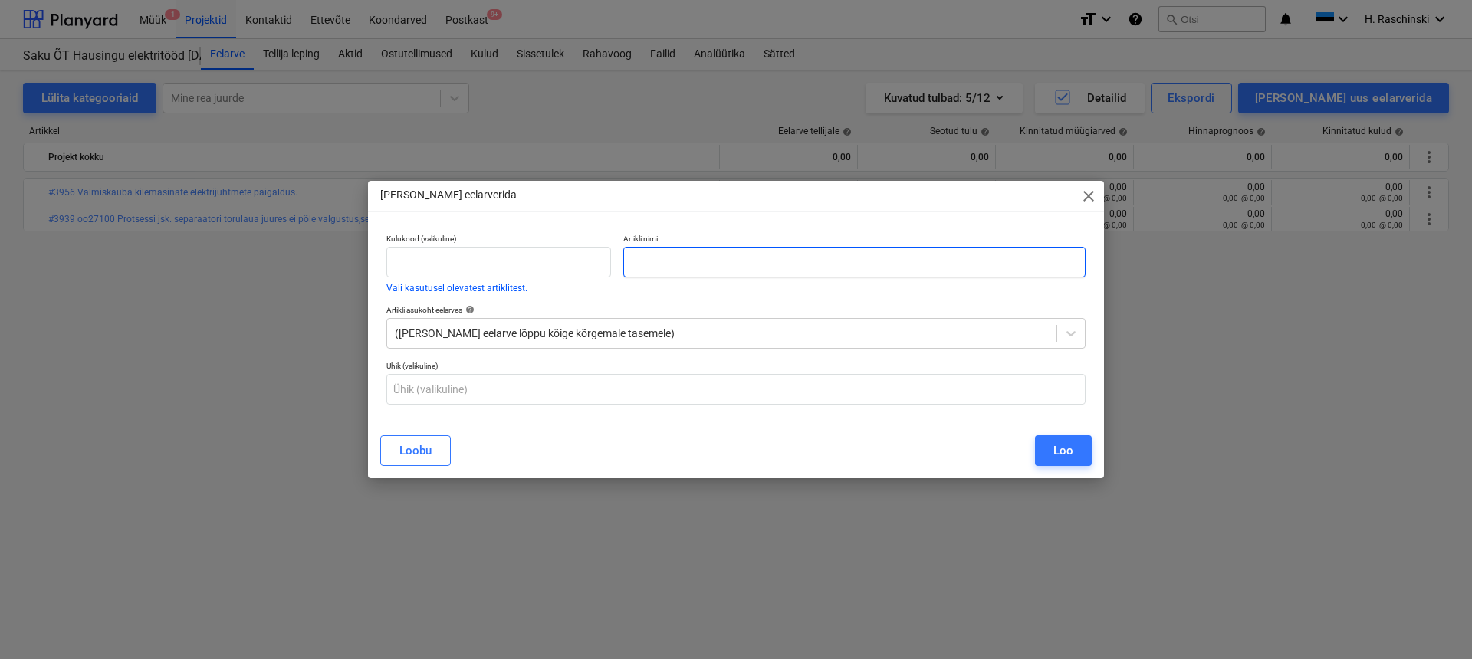
click at [920, 255] on input "text" at bounding box center [854, 262] width 462 height 31
paste input "#3963 lambi vahetus söökla köögis"
type input "#3963 lambi vahetus söökla köögis"
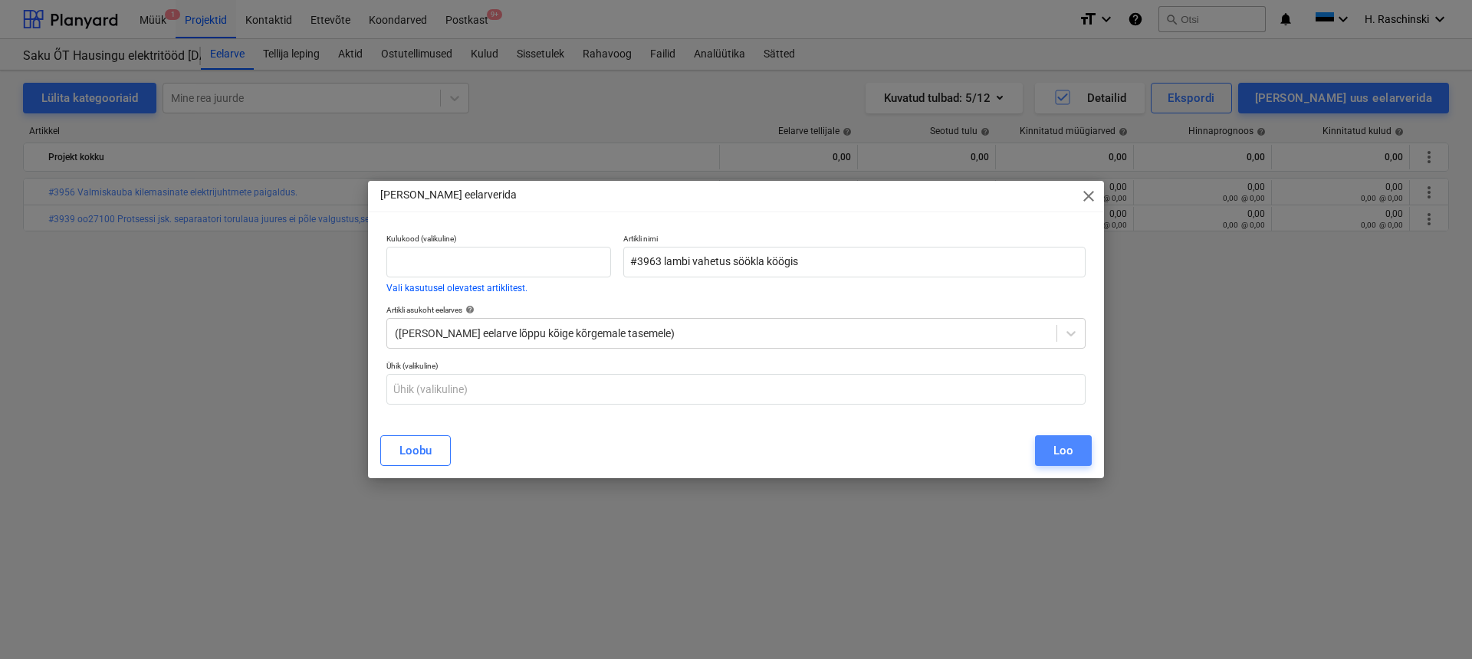
click at [1056, 451] on div "Loo" at bounding box center [1064, 451] width 20 height 20
